Goal: Task Accomplishment & Management: Use online tool/utility

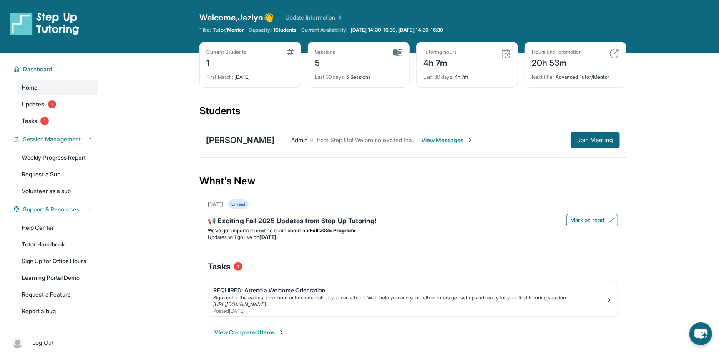
click at [445, 136] on span "View Messages" at bounding box center [447, 140] width 52 height 8
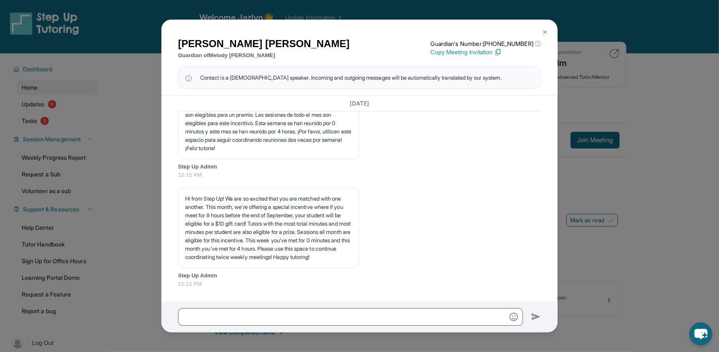
scroll to position [4031, 0]
click at [546, 32] on img at bounding box center [544, 32] width 7 height 7
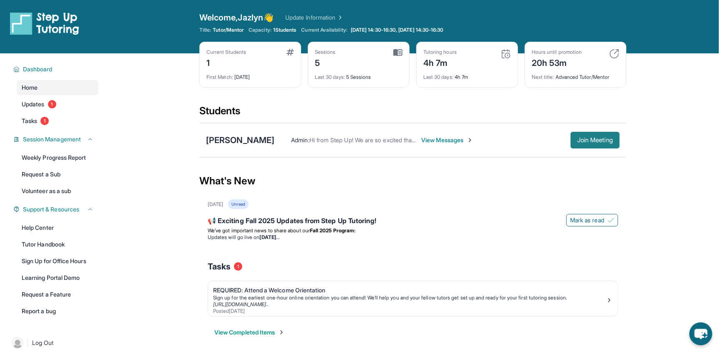
click at [597, 143] on button "Join Meeting" at bounding box center [594, 140] width 49 height 17
click at [585, 140] on span "Join Meeting" at bounding box center [595, 140] width 36 height 5
click at [582, 138] on span "Join Meeting" at bounding box center [595, 140] width 36 height 5
